Goal: Task Accomplishment & Management: Use online tool/utility

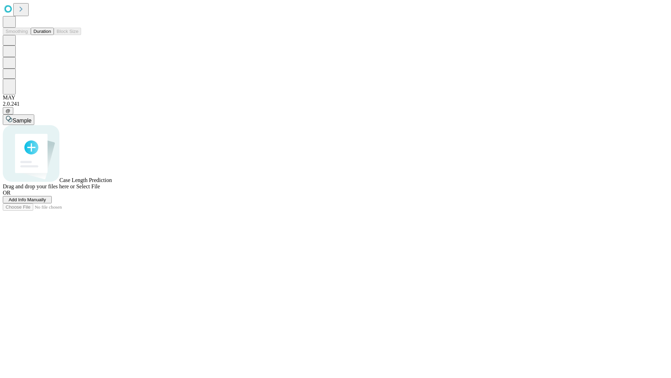
click at [51, 35] on button "Duration" at bounding box center [42, 31] width 23 height 7
click at [46, 202] on span "Add Info Manually" at bounding box center [27, 199] width 37 height 5
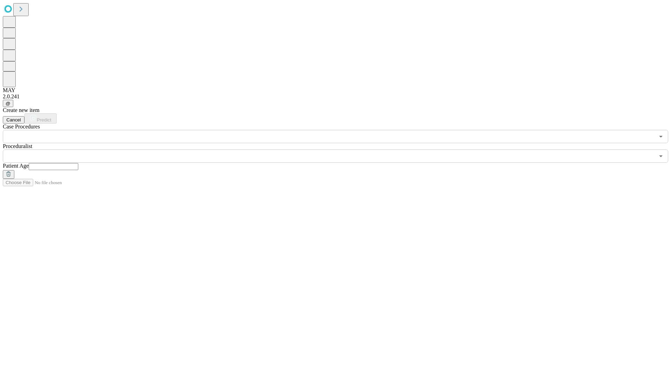
click at [78, 163] on input "text" at bounding box center [54, 166] width 50 height 7
type input "*"
click at [341, 149] on input "text" at bounding box center [329, 155] width 652 height 13
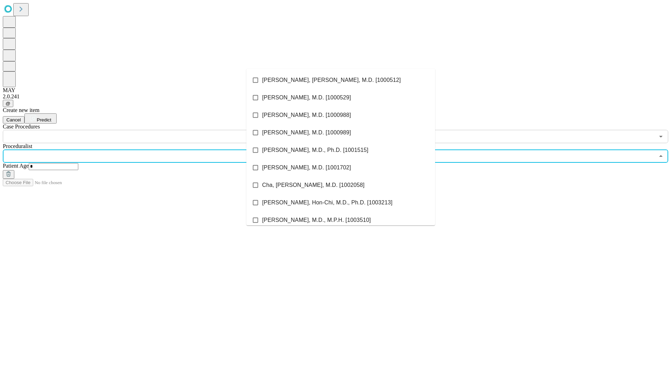
click at [341, 80] on li "[PERSON_NAME], [PERSON_NAME], M.D. [1000512]" at bounding box center [341, 79] width 189 height 17
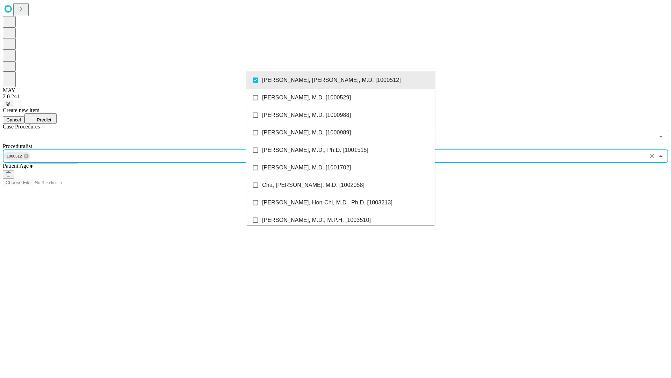
click at [147, 130] on input "text" at bounding box center [329, 136] width 652 height 13
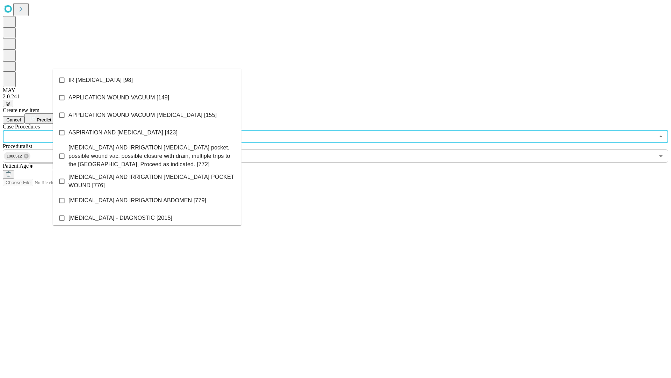
click at [147, 80] on li "IR [MEDICAL_DATA] [98]" at bounding box center [147, 79] width 189 height 17
